Goal: Task Accomplishment & Management: Manage account settings

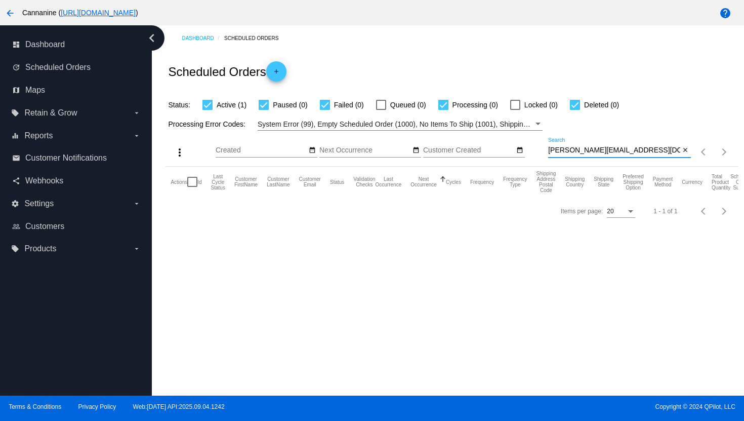
click at [572, 150] on input "[PERSON_NAME][EMAIL_ADDRESS][DOMAIN_NAME]" at bounding box center [614, 150] width 132 height 8
type input "[EMAIL_ADDRESS][DOMAIN_NAME]"
click at [8, 13] on mat-icon "arrow_back" at bounding box center [10, 13] width 12 height 12
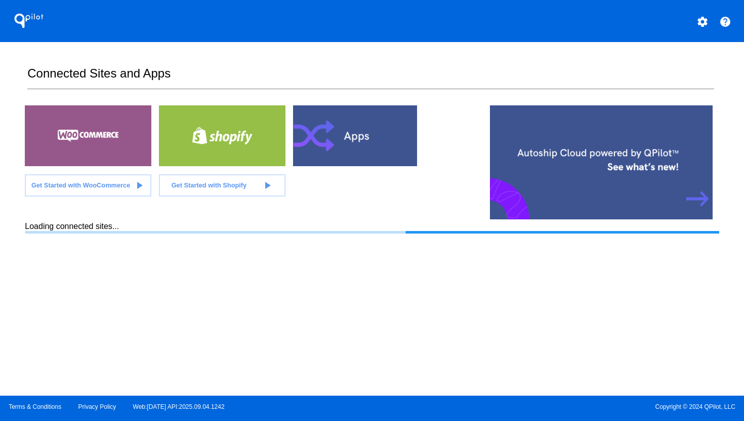
click at [706, 28] on button "settings" at bounding box center [702, 21] width 20 height 20
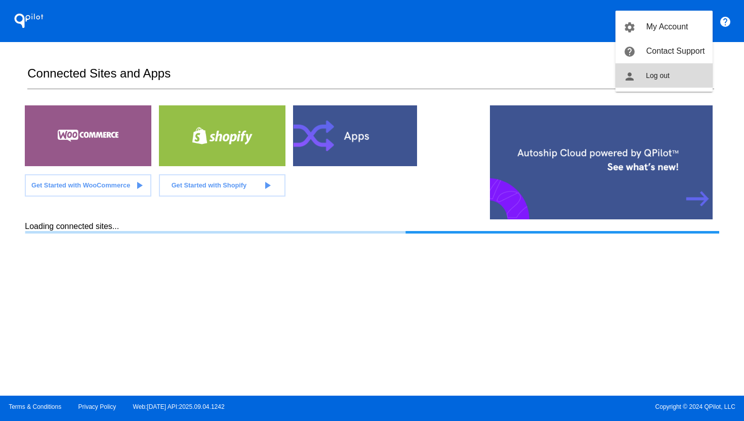
click at [696, 71] on button "person Log out" at bounding box center [663, 75] width 97 height 24
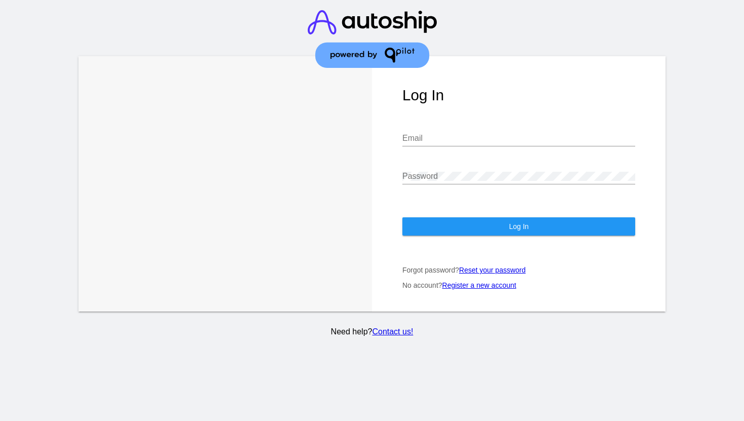
click at [469, 145] on div "Email" at bounding box center [518, 134] width 233 height 23
type input "[EMAIL_ADDRESS][DOMAIN_NAME]"
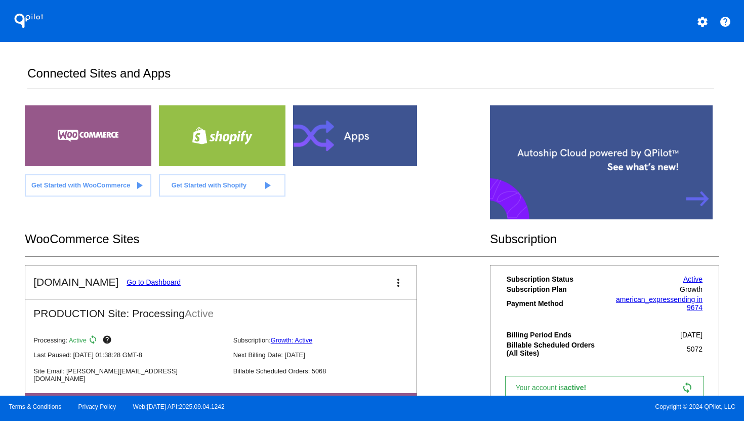
click at [130, 282] on link "Go to Dashboard" at bounding box center [154, 282] width 54 height 8
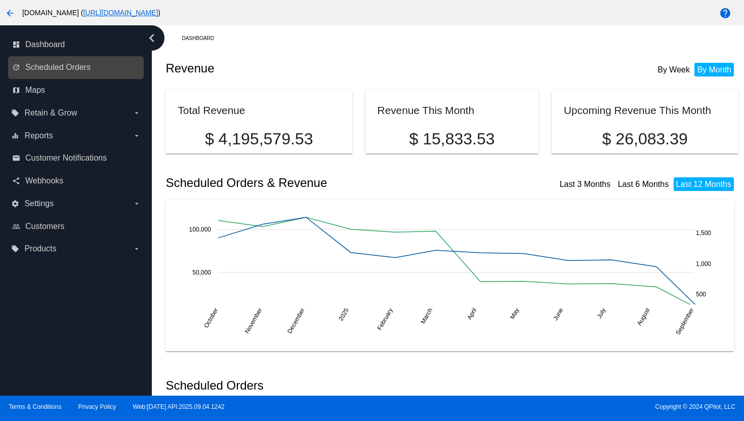
click at [53, 72] on link "update Scheduled Orders" at bounding box center [76, 67] width 129 height 16
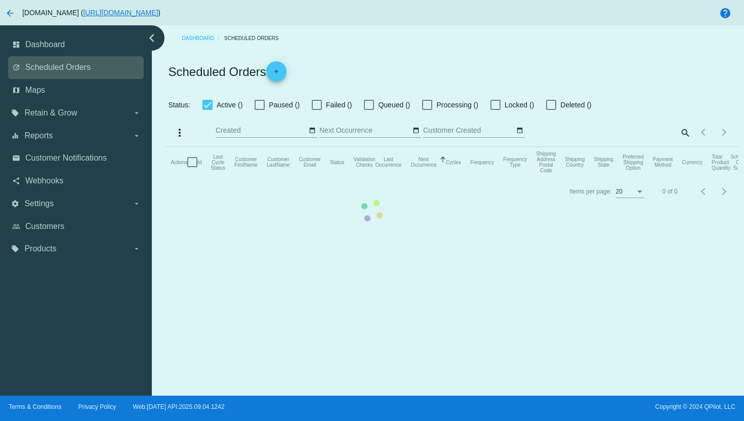
checkbox input "true"
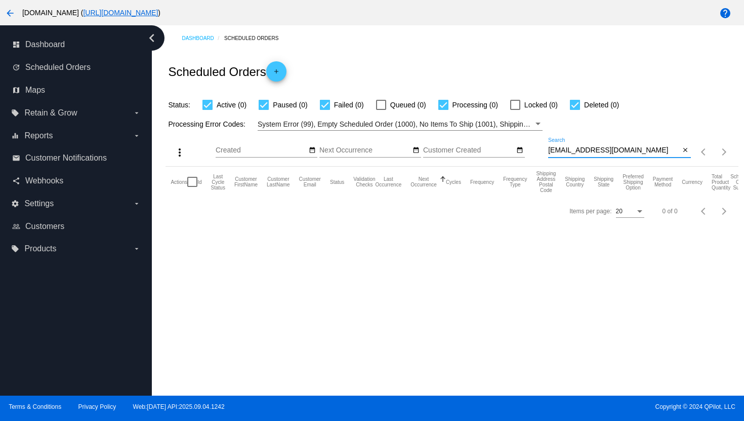
click at [601, 151] on input "[EMAIL_ADDRESS][DOMAIN_NAME]" at bounding box center [614, 150] width 132 height 8
